Goal: Information Seeking & Learning: Learn about a topic

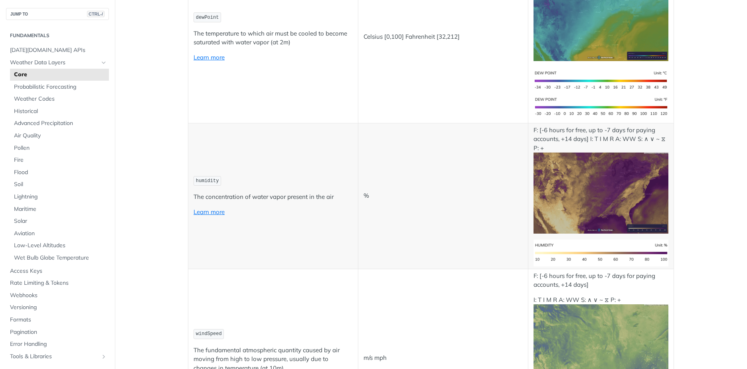
scroll to position [519, 0]
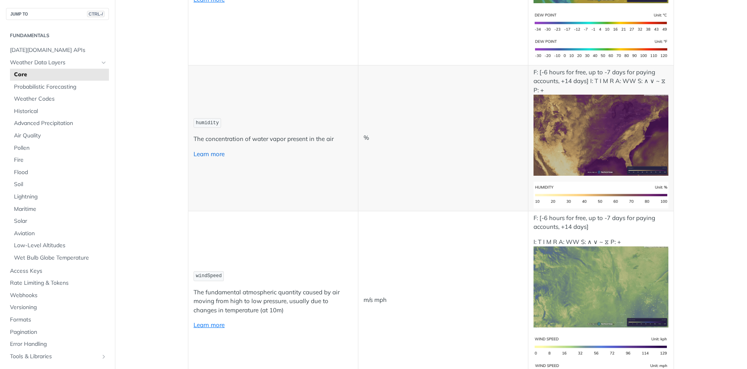
click at [210, 157] on link "Learn more" at bounding box center [209, 154] width 31 height 8
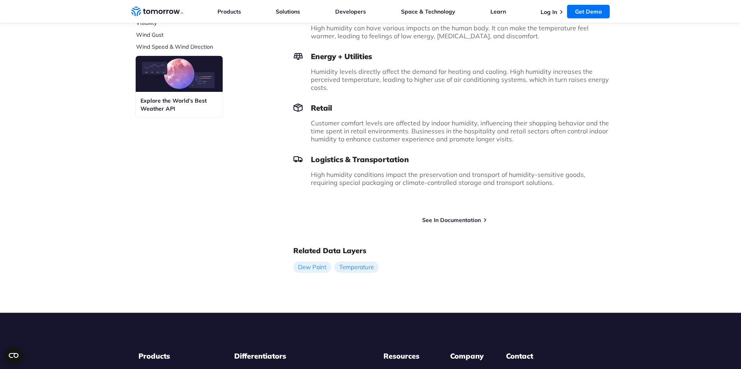
scroll to position [479, 0]
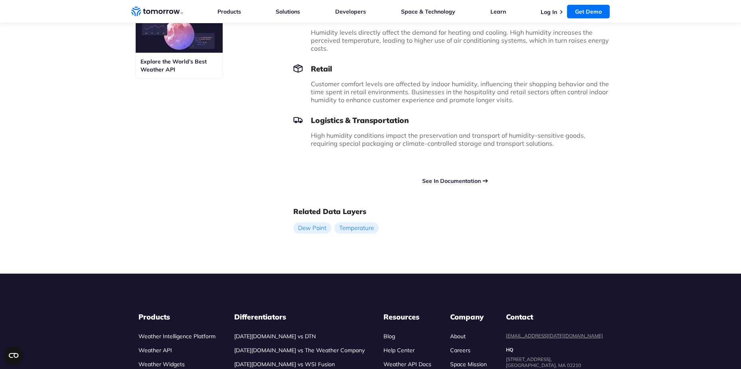
click at [440, 177] on link "See In Documentation" at bounding box center [451, 180] width 59 height 7
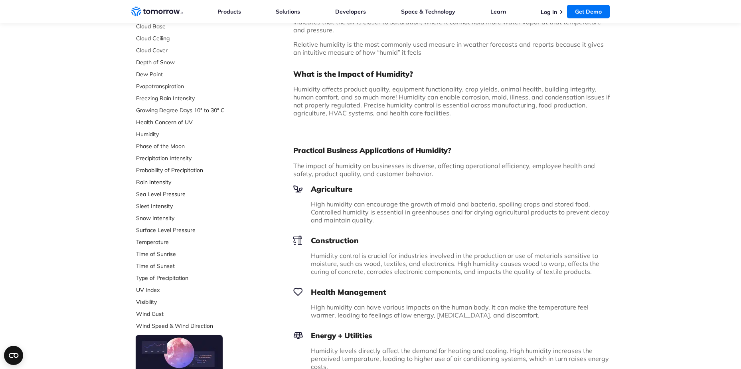
scroll to position [4, 0]
